Goal: Navigation & Orientation: Find specific page/section

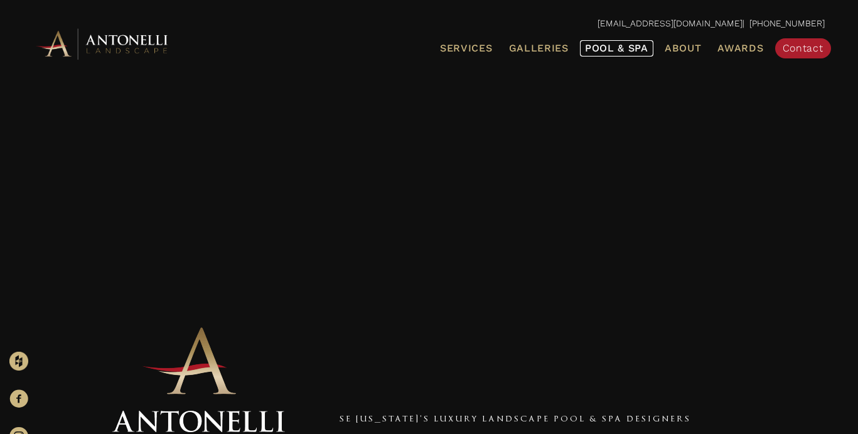
click at [597, 50] on span "Pool & Spa" at bounding box center [616, 48] width 63 height 12
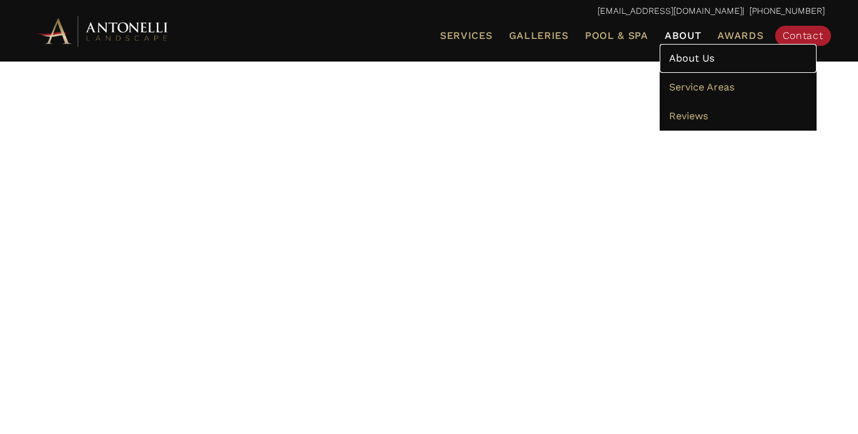
click at [694, 57] on span "About Us" at bounding box center [691, 58] width 45 height 12
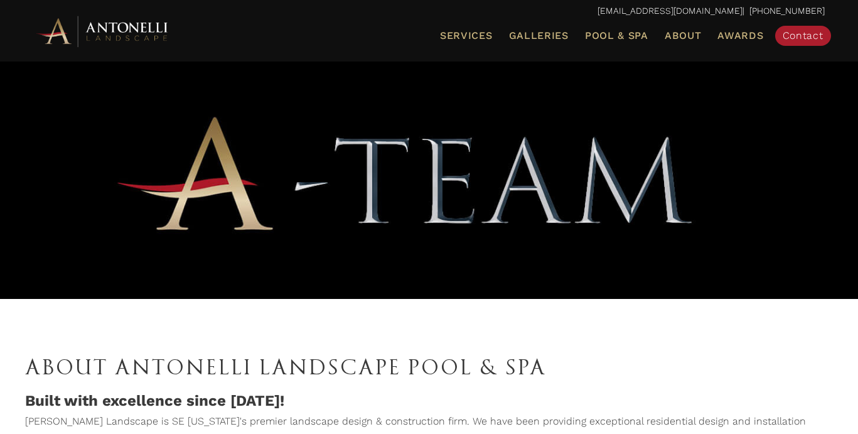
click at [123, 28] on img at bounding box center [103, 31] width 138 height 35
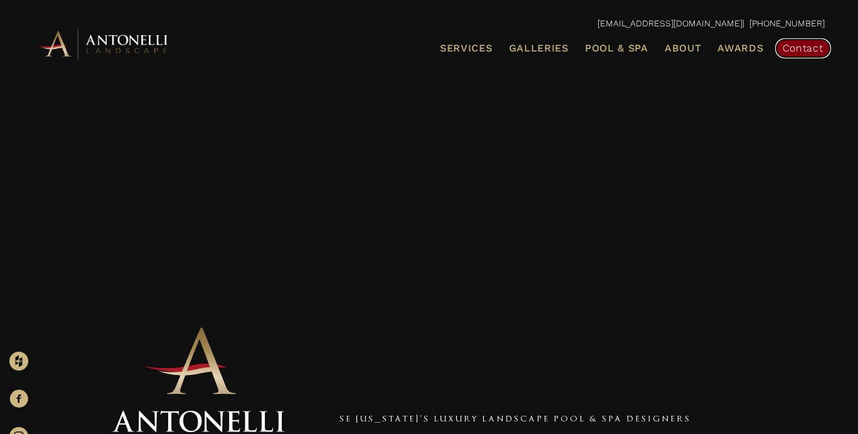
click at [796, 50] on span "Contact" at bounding box center [803, 48] width 41 height 12
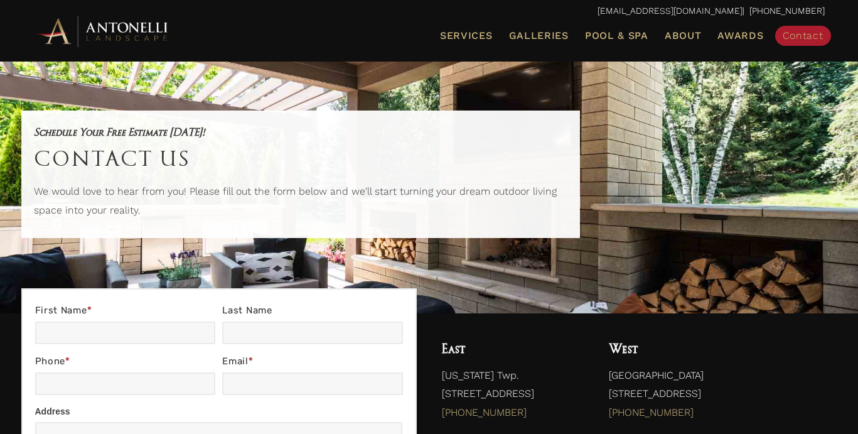
click at [121, 25] on img at bounding box center [103, 31] width 138 height 35
